Goal: Task Accomplishment & Management: Use online tool/utility

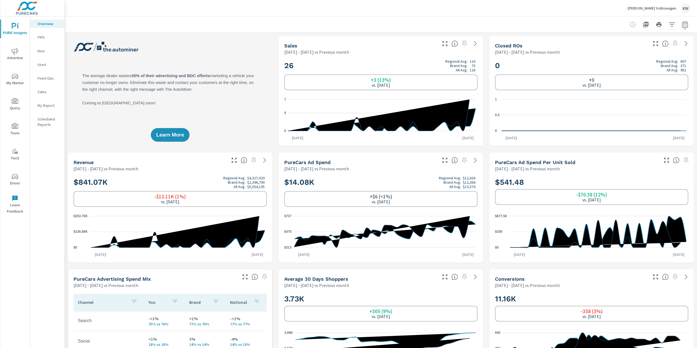
click at [658, 10] on p "[PERSON_NAME] Volkswagen" at bounding box center [652, 8] width 49 height 5
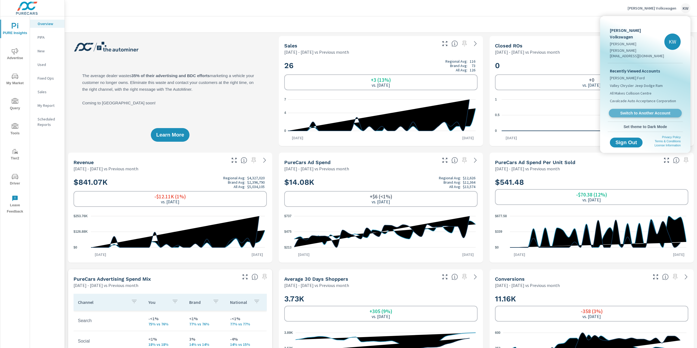
click at [634, 111] on span "Switch to Another Account" at bounding box center [645, 113] width 67 height 5
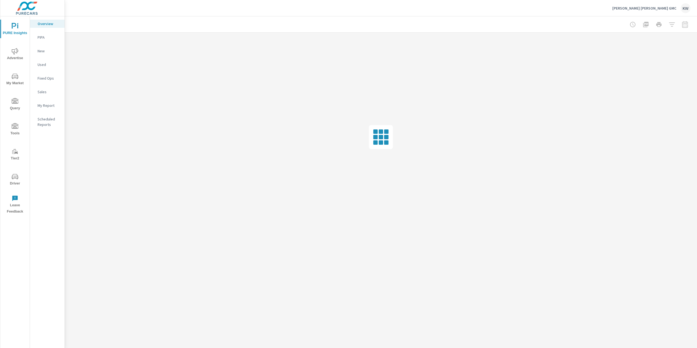
click at [47, 104] on p "My Report" at bounding box center [49, 105] width 23 height 5
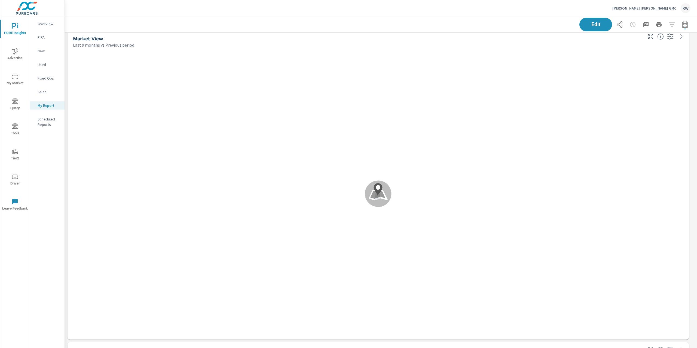
scroll to position [1824, 0]
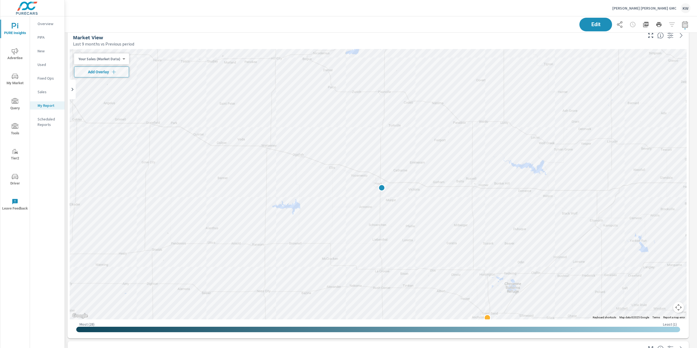
click at [677, 307] on button "Map camera controls" at bounding box center [678, 307] width 11 height 11
click at [664, 308] on button "Zoom out" at bounding box center [664, 307] width 11 height 11
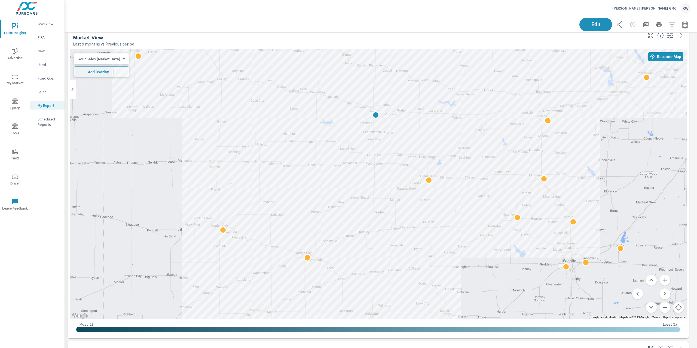
drag, startPoint x: 635, startPoint y: 235, endPoint x: 629, endPoint y: 163, distance: 72.9
click at [629, 163] on div at bounding box center [633, 258] width 523 height 294
click at [109, 57] on body "PURE Insights Advertise My Market Query Tools Tier2 Driver Leave Feedback Overv…" at bounding box center [348, 174] width 697 height 348
click at [94, 76] on li "Total Market Sales" at bounding box center [100, 76] width 53 height 9
